Goal: Find specific page/section: Find specific page/section

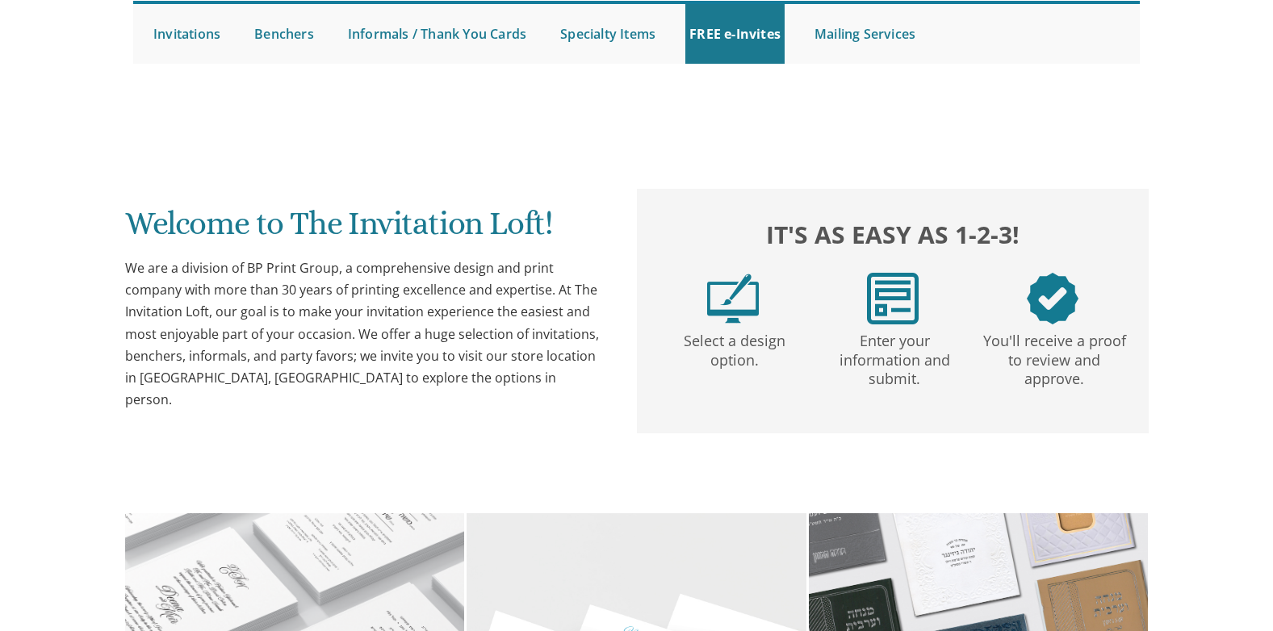
scroll to position [162, 0]
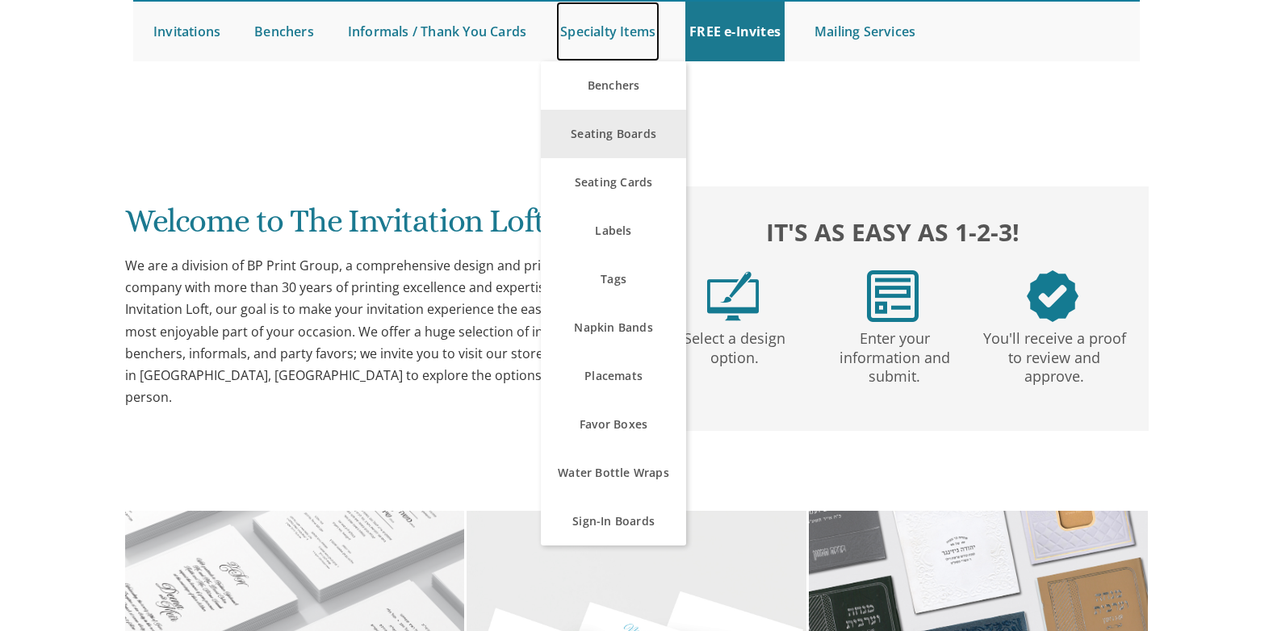
click at [613, 33] on link "Specialty Items" at bounding box center [607, 32] width 103 height 60
click at [609, 29] on link "Specialty Items" at bounding box center [607, 32] width 103 height 60
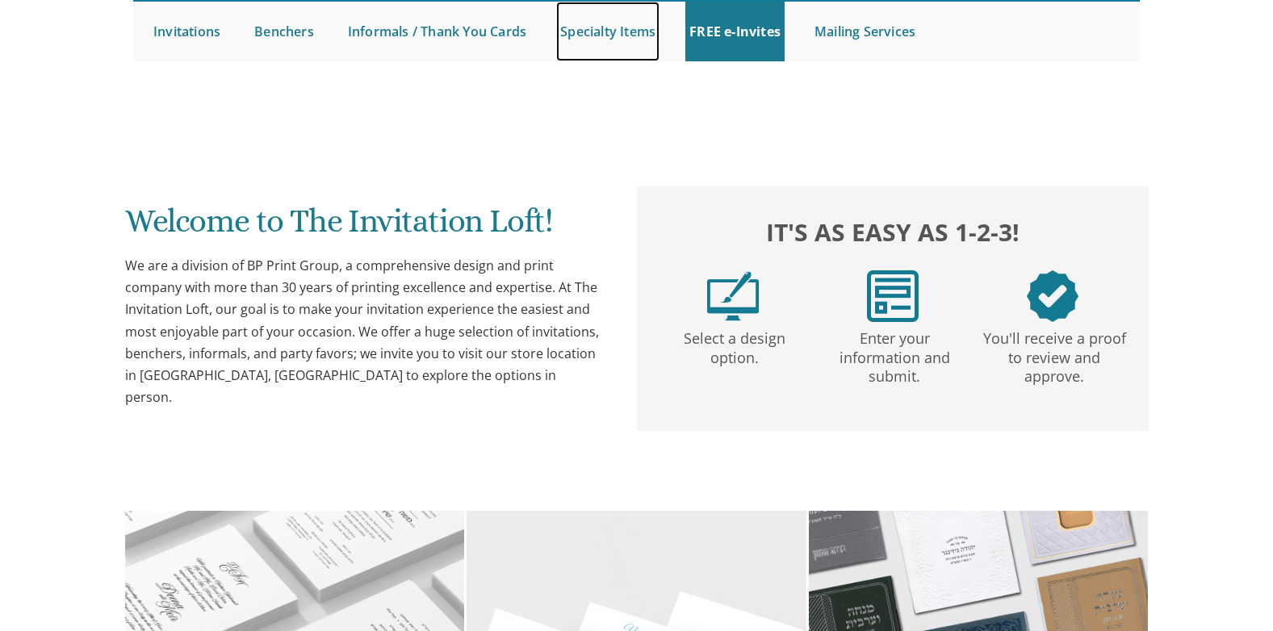
scroll to position [370, 0]
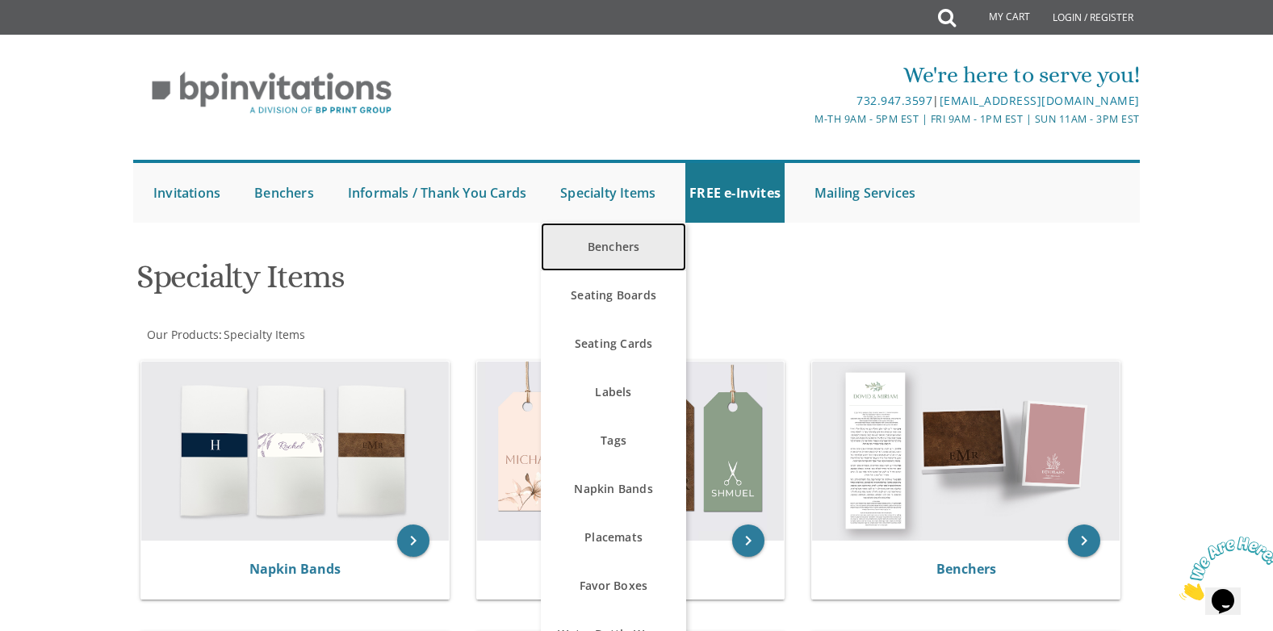
click at [645, 257] on link "Benchers" at bounding box center [613, 247] width 145 height 48
